Goal: Transaction & Acquisition: Purchase product/service

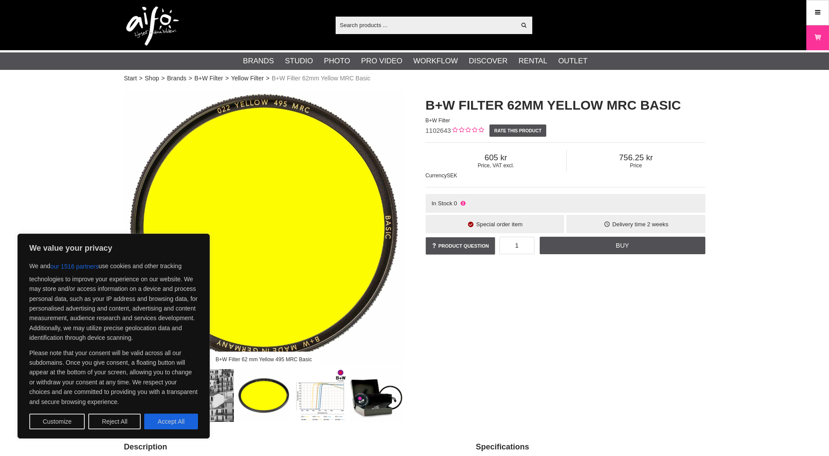
click at [524, 336] on div "B+W Filter 62 mm Yellow 495 MRC Basic B+W Filter 62mm Yellow MRC Basic B+W Filt…" at bounding box center [414, 254] width 603 height 335
click at [122, 419] on button "Reject All" at bounding box center [114, 422] width 52 height 16
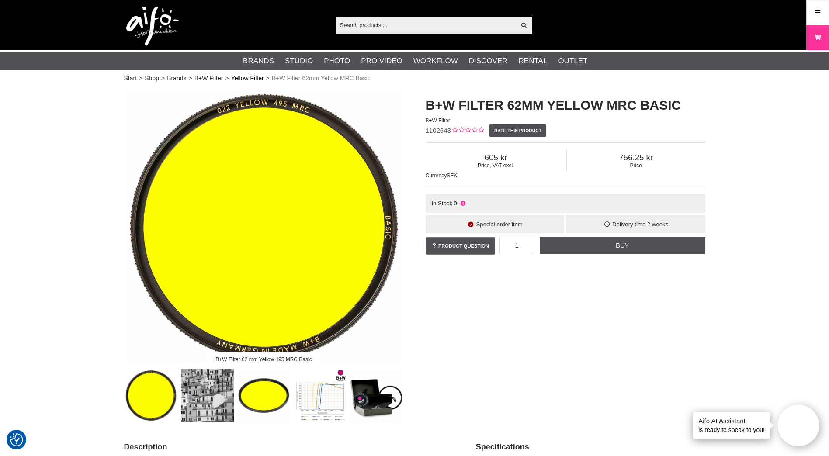
click at [257, 75] on link "Yellow Filter" at bounding box center [247, 78] width 33 height 9
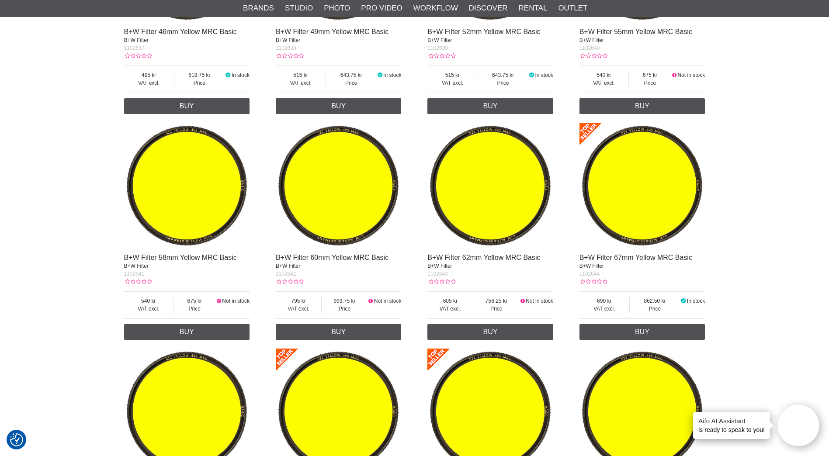
scroll to position [568, 0]
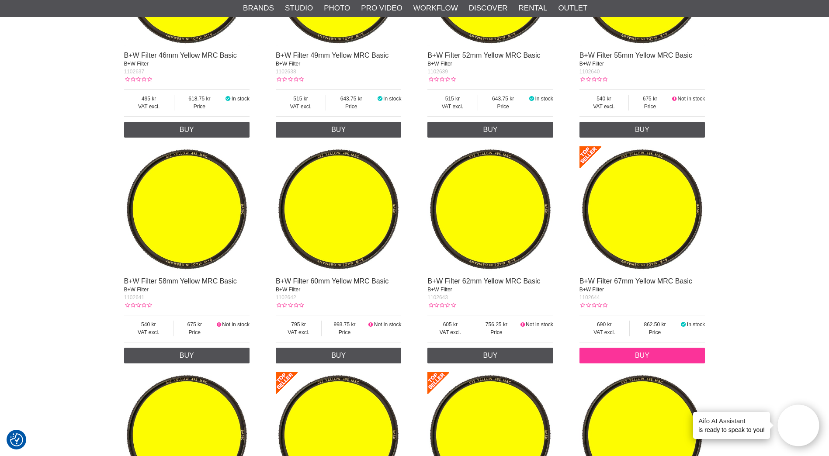
click at [655, 350] on link "Buy" at bounding box center [643, 356] width 126 height 16
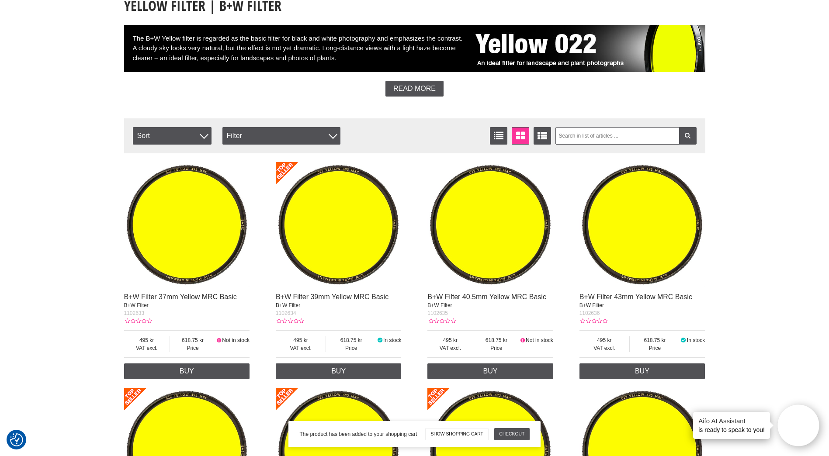
scroll to position [0, 0]
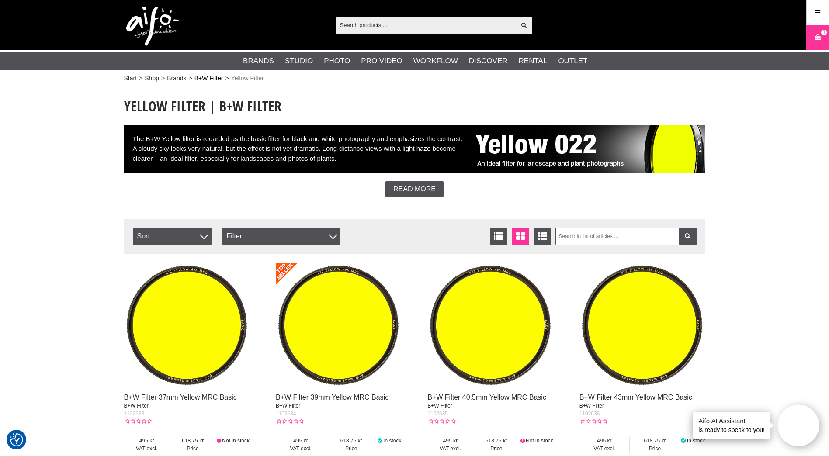
click at [199, 79] on link "B+W Filter" at bounding box center [209, 78] width 29 height 9
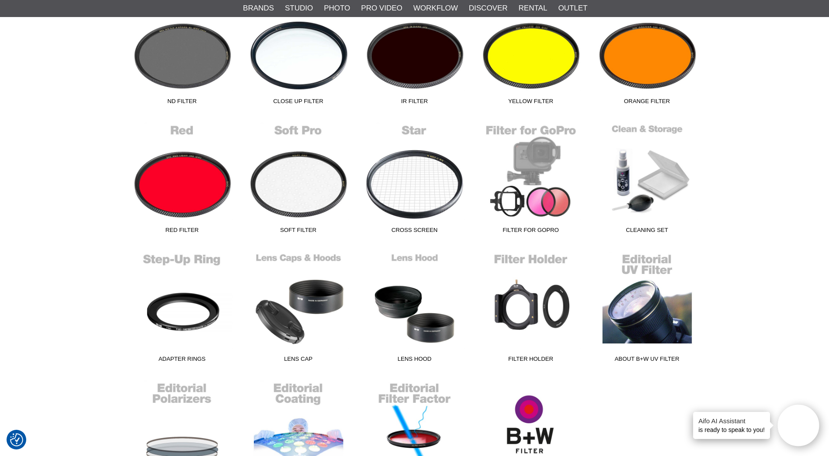
scroll to position [437, 0]
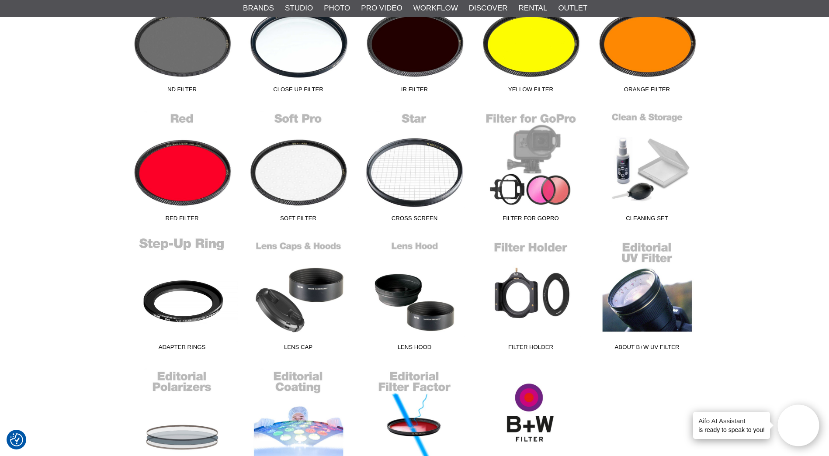
click at [183, 308] on link "Adapter Rings" at bounding box center [182, 296] width 116 height 118
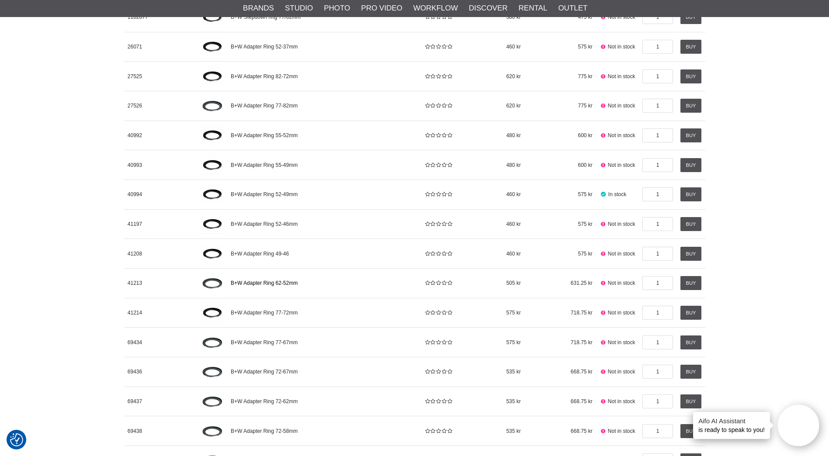
scroll to position [219, 0]
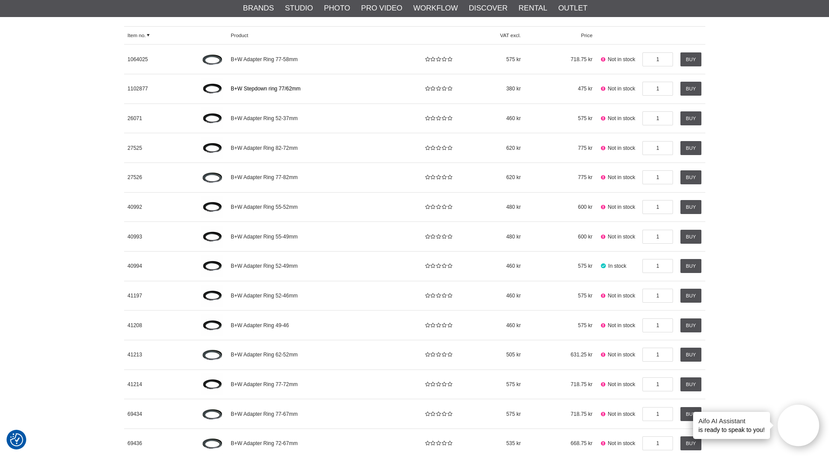
click at [341, 90] on link "B+W Stepdown ring 77/62mm" at bounding box center [323, 89] width 193 height 30
